Goal: Information Seeking & Learning: Understand process/instructions

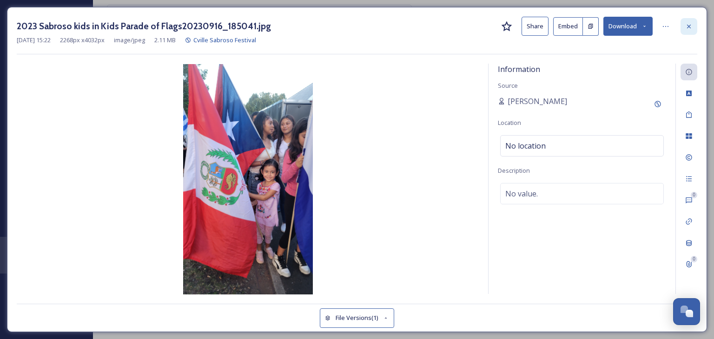
click at [693, 26] on div at bounding box center [689, 26] width 17 height 17
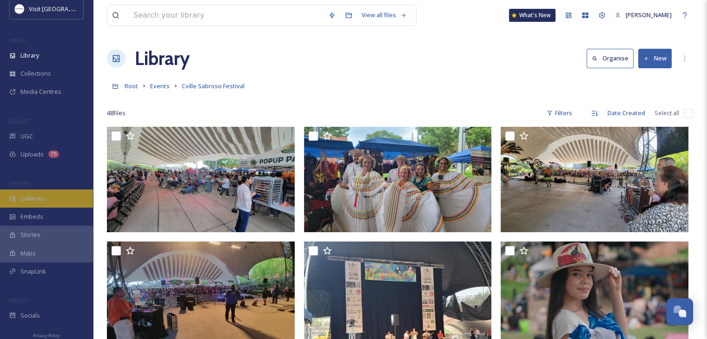
scroll to position [17, 0]
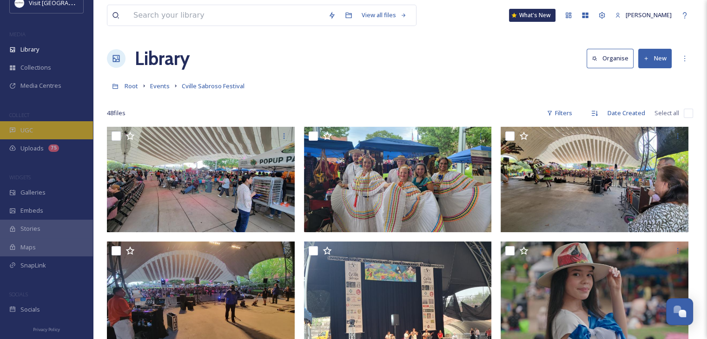
click at [16, 135] on div "UGC" at bounding box center [46, 130] width 93 height 18
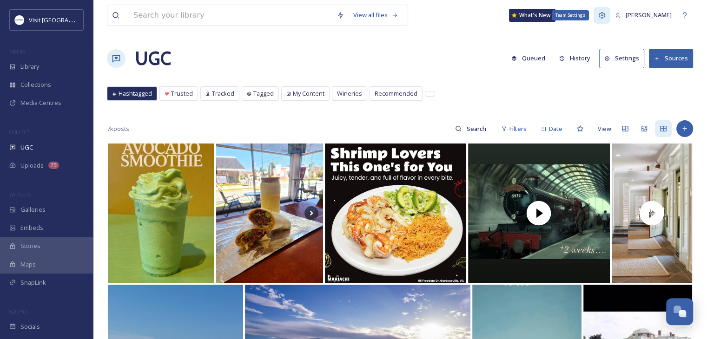
click at [598, 14] on icon at bounding box center [601, 15] width 7 height 7
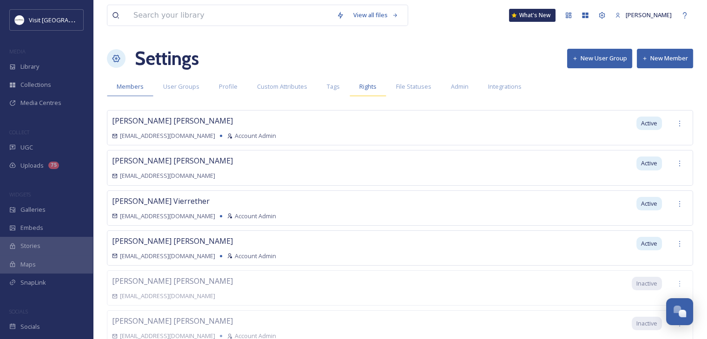
click at [351, 89] on div "Rights" at bounding box center [368, 86] width 37 height 19
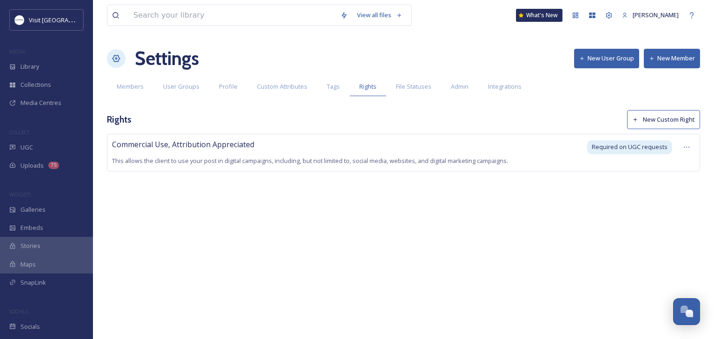
click at [446, 159] on span "This allows the client to use your post in digital campaigns, including, but no…" at bounding box center [310, 161] width 396 height 8
click at [688, 151] on div at bounding box center [686, 147] width 17 height 17
click at [274, 166] on div "Commercial Use, Attribution Appreciated This allows the client to use your post…" at bounding box center [403, 153] width 593 height 38
drag, startPoint x: 344, startPoint y: 161, endPoint x: 465, endPoint y: 163, distance: 121.4
click at [465, 163] on span "This allows the client to use your post in digital campaigns, including, but no…" at bounding box center [310, 161] width 396 height 8
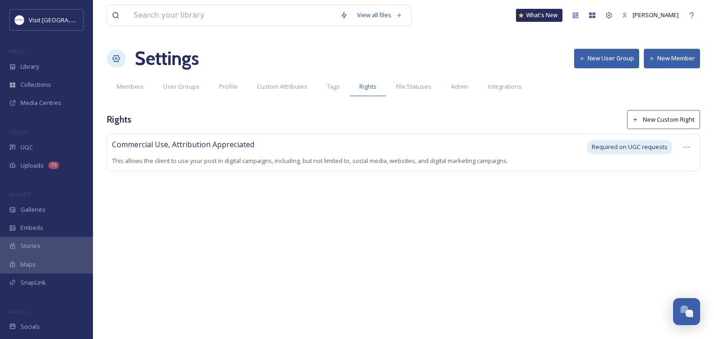
click at [242, 161] on span "This allows the client to use your post in digital campaigns, including, but no…" at bounding box center [310, 161] width 396 height 8
drag, startPoint x: 208, startPoint y: 147, endPoint x: 232, endPoint y: 151, distance: 24.5
click at [232, 151] on div "Commercial Use, Attribution Appreciated This allows the client to use your post…" at bounding box center [346, 152] width 469 height 27
drag, startPoint x: 221, startPoint y: 162, endPoint x: 301, endPoint y: 161, distance: 79.5
click at [301, 161] on span "This allows the client to use your post in digital campaigns, including, but no…" at bounding box center [310, 161] width 396 height 8
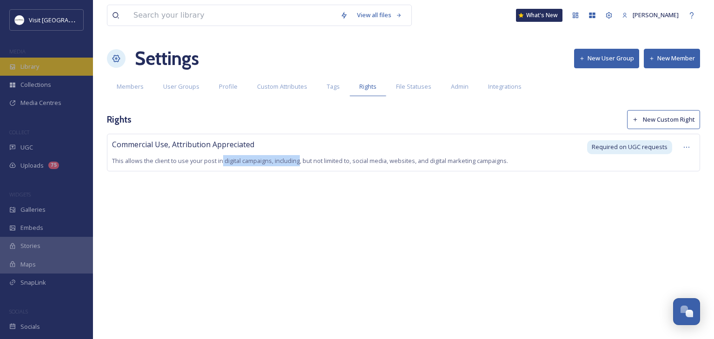
click at [52, 64] on div "Library" at bounding box center [46, 67] width 93 height 18
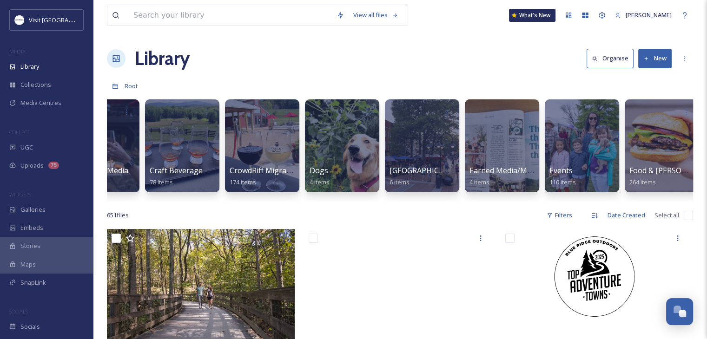
scroll to position [0, 430]
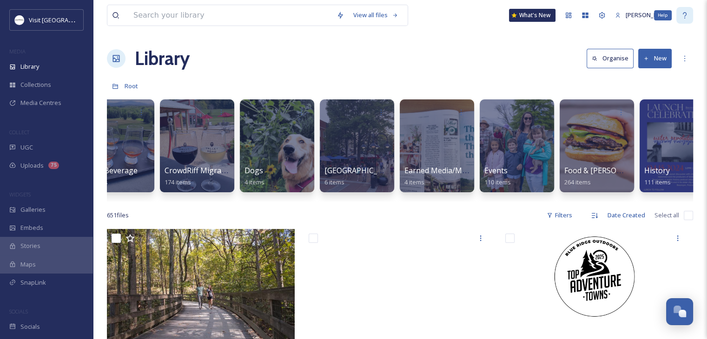
click at [686, 12] on icon at bounding box center [684, 15] width 7 height 7
